Goal: Information Seeking & Learning: Learn about a topic

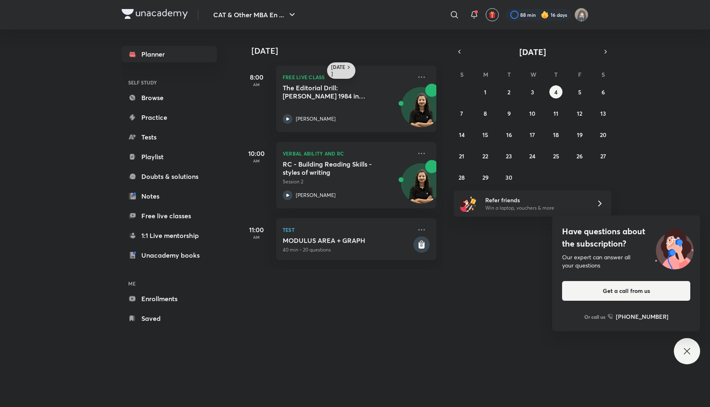
click at [340, 70] on h6 "Today" at bounding box center [338, 70] width 14 height 13
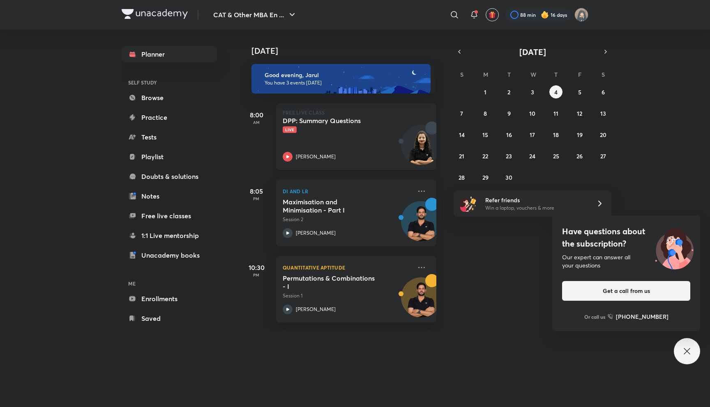
click at [375, 151] on div "DPP: Summary Questions Live Alpa Sharma" at bounding box center [346, 139] width 129 height 45
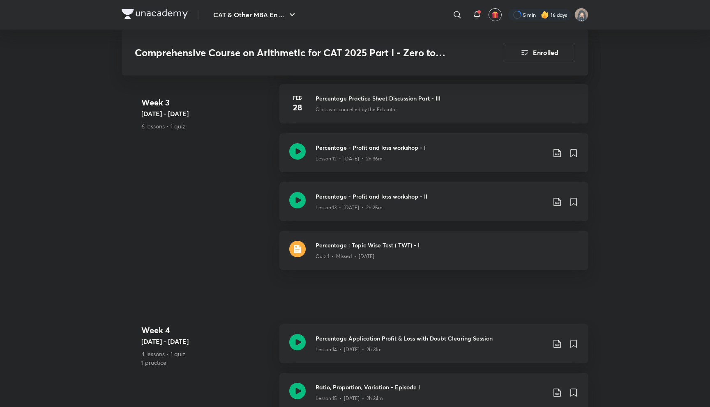
scroll to position [1068, 0]
click at [338, 349] on p "Lesson 14 • [DATE] • 2h 31m" at bounding box center [348, 351] width 66 height 7
